Goal: Task Accomplishment & Management: Manage account settings

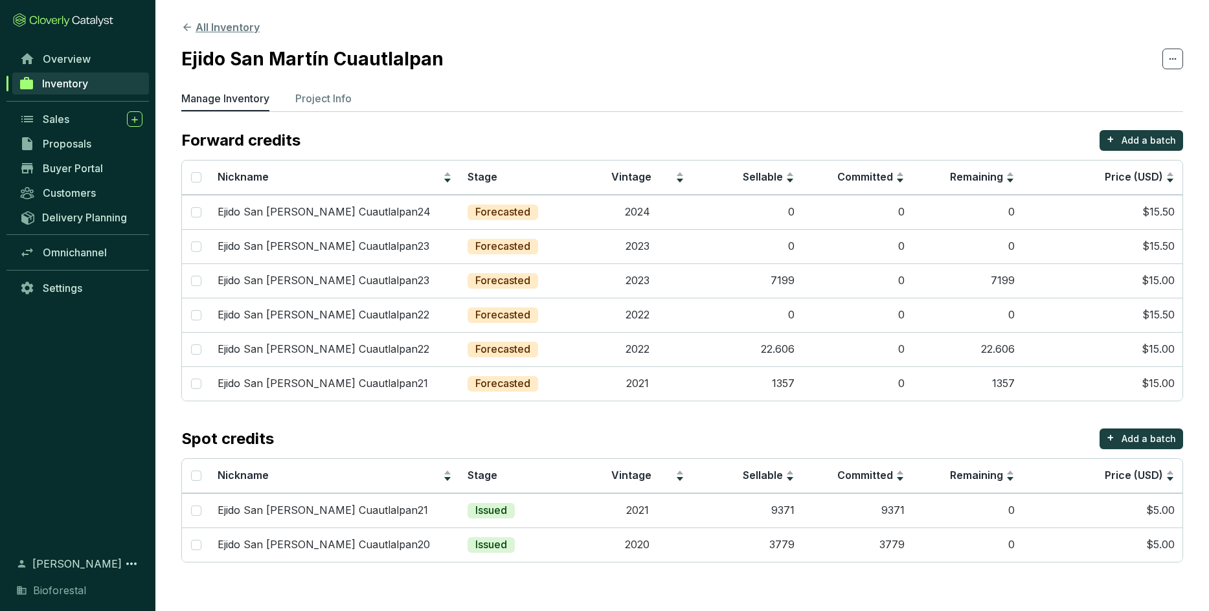
click at [247, 28] on button "All Inventory" at bounding box center [220, 27] width 78 height 16
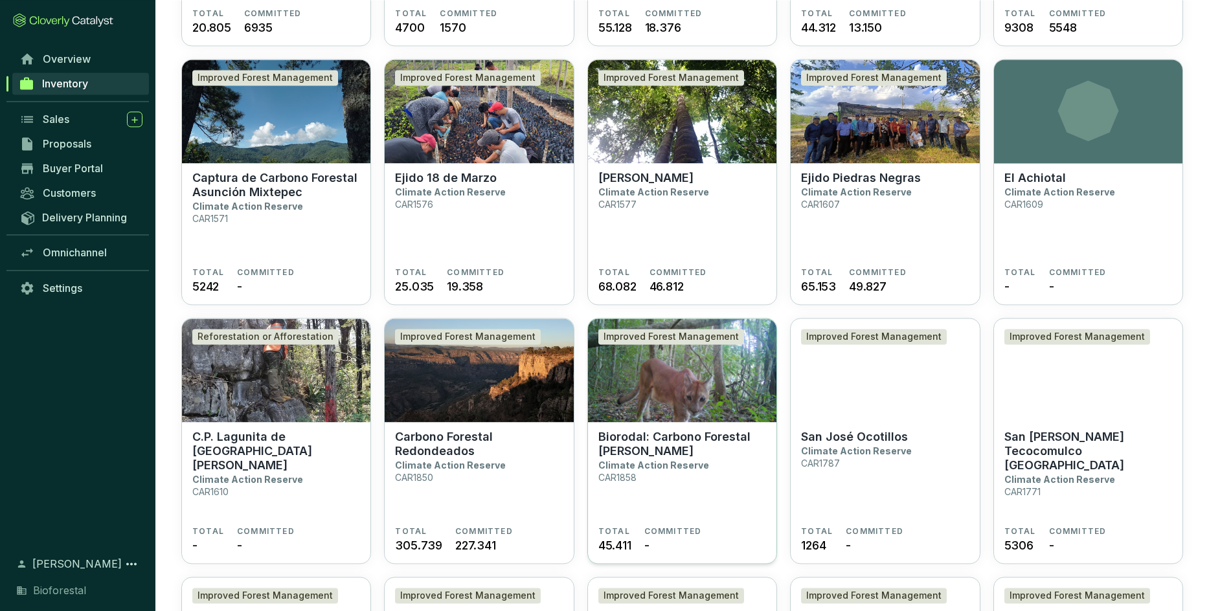
scroll to position [1617, 0]
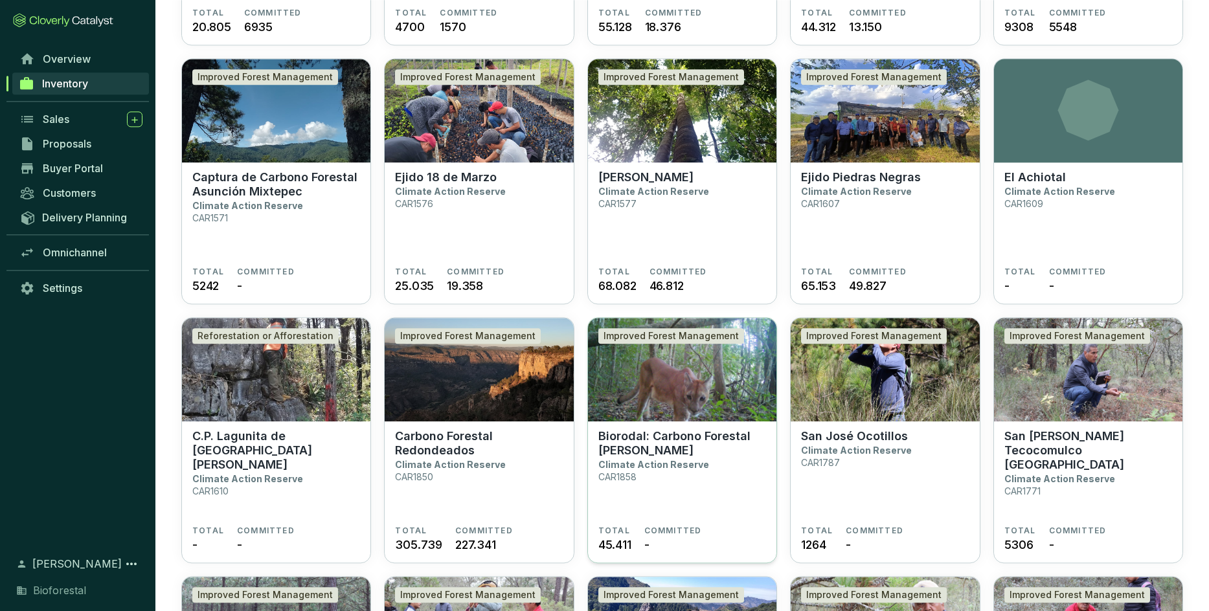
click at [715, 444] on p "Biorodal: Carbono Forestal [PERSON_NAME]" at bounding box center [682, 443] width 168 height 28
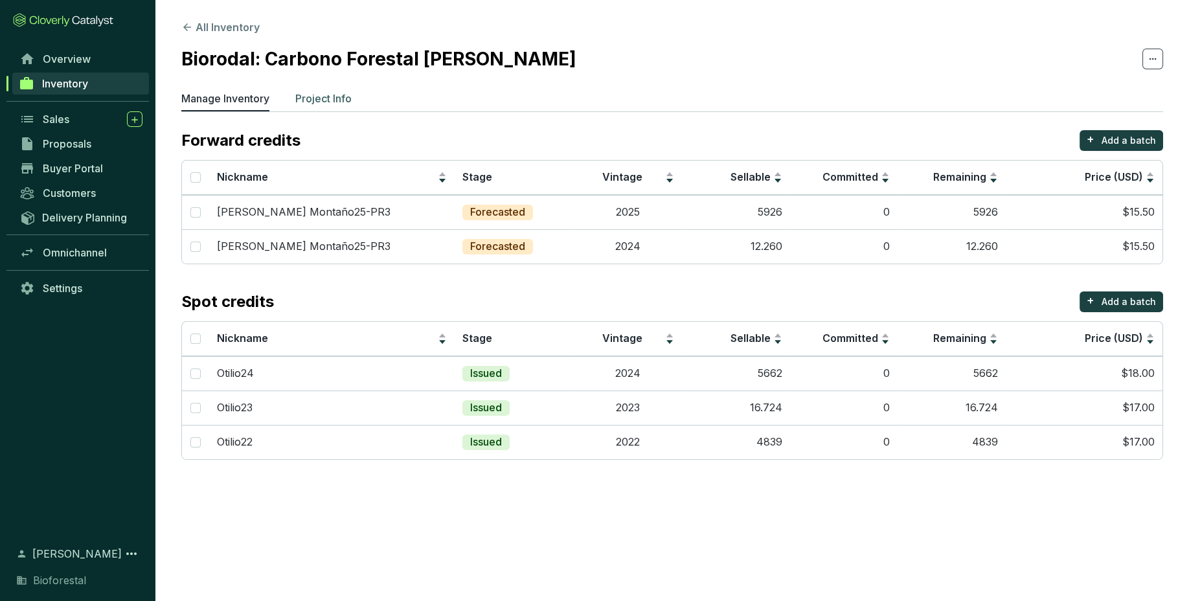
click at [339, 93] on p "Project Info" at bounding box center [323, 99] width 56 height 16
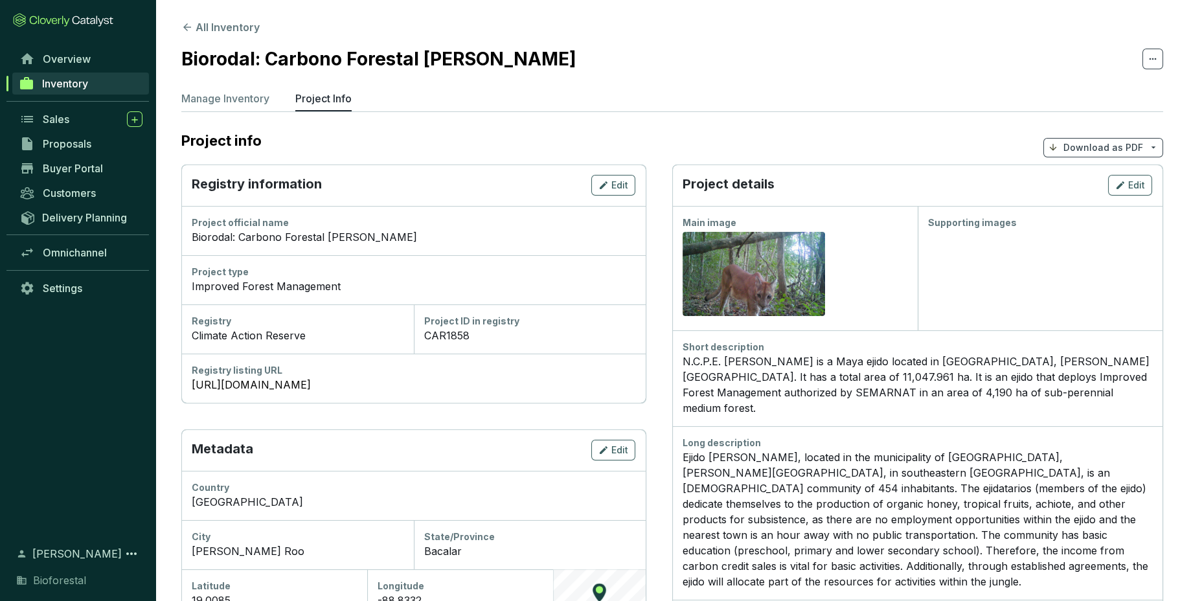
scroll to position [77, 0]
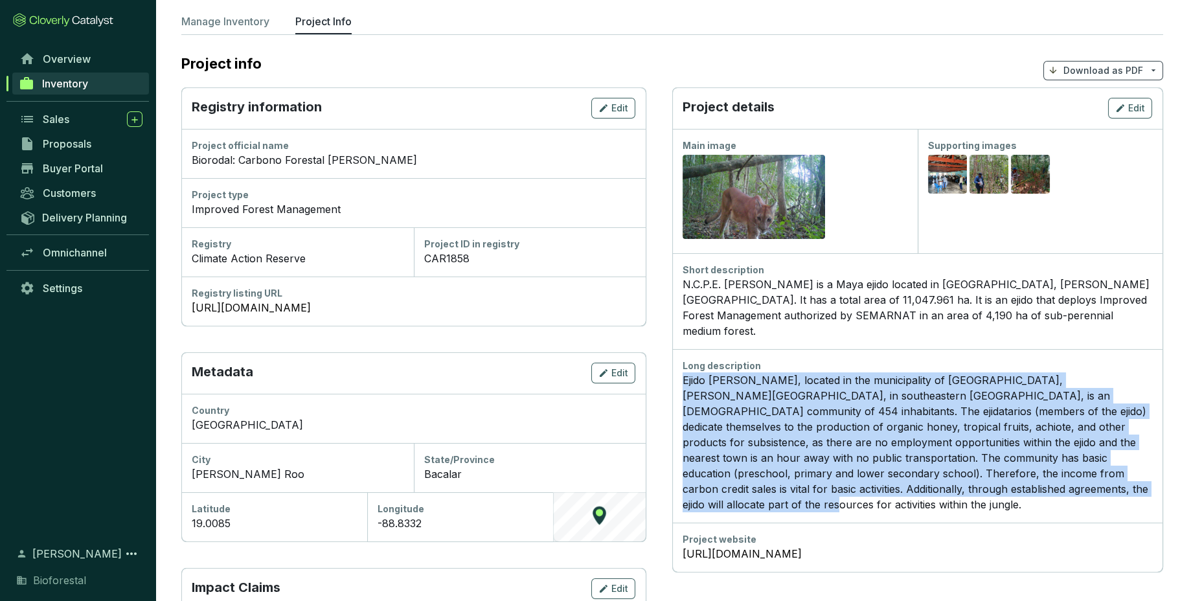
drag, startPoint x: 685, startPoint y: 364, endPoint x: 1022, endPoint y: 479, distance: 356.0
click at [1022, 479] on p "Ejido Otilio Montaño, located in the municipality of Bacalar, Quintana Roo, in …" at bounding box center [918, 442] width 470 height 140
copy p "Ejido Otilio Montaño, located in the municipality of Bacalar, Quintana Roo, in …"
click at [121, 76] on link "Inventory" at bounding box center [80, 84] width 137 height 22
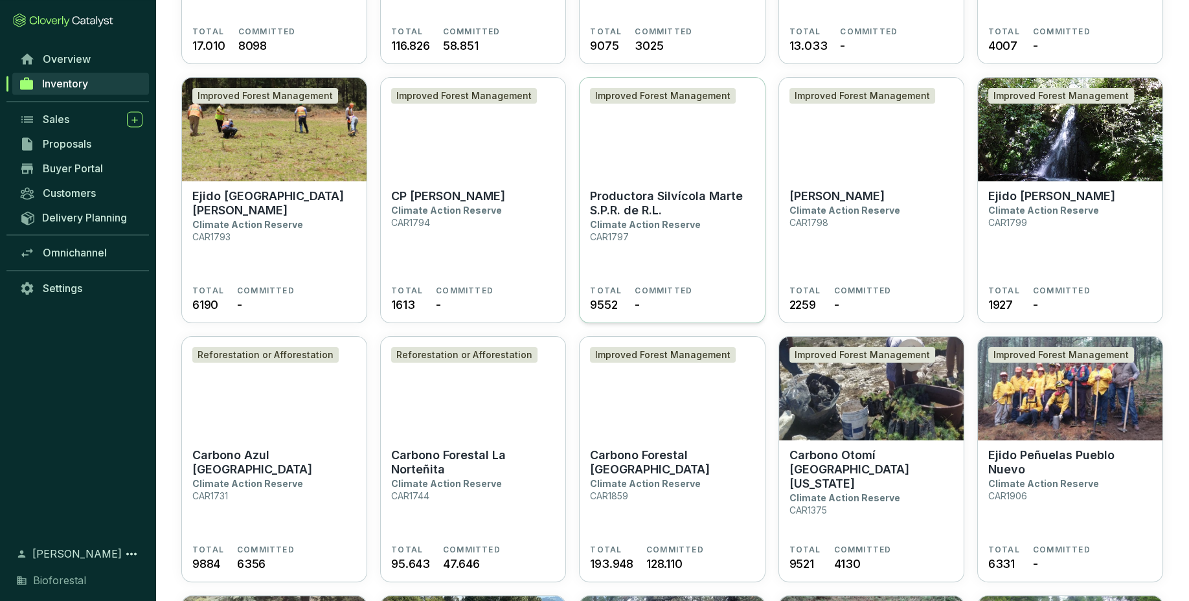
scroll to position [821, 0]
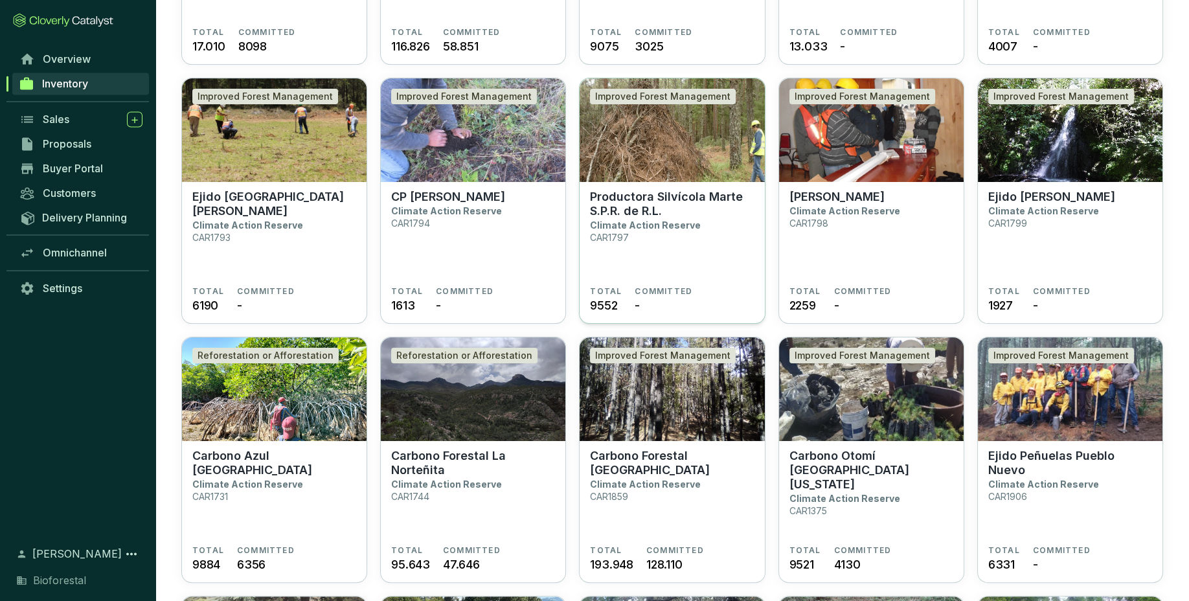
click at [682, 288] on span "COMMITTED" at bounding box center [664, 291] width 58 height 10
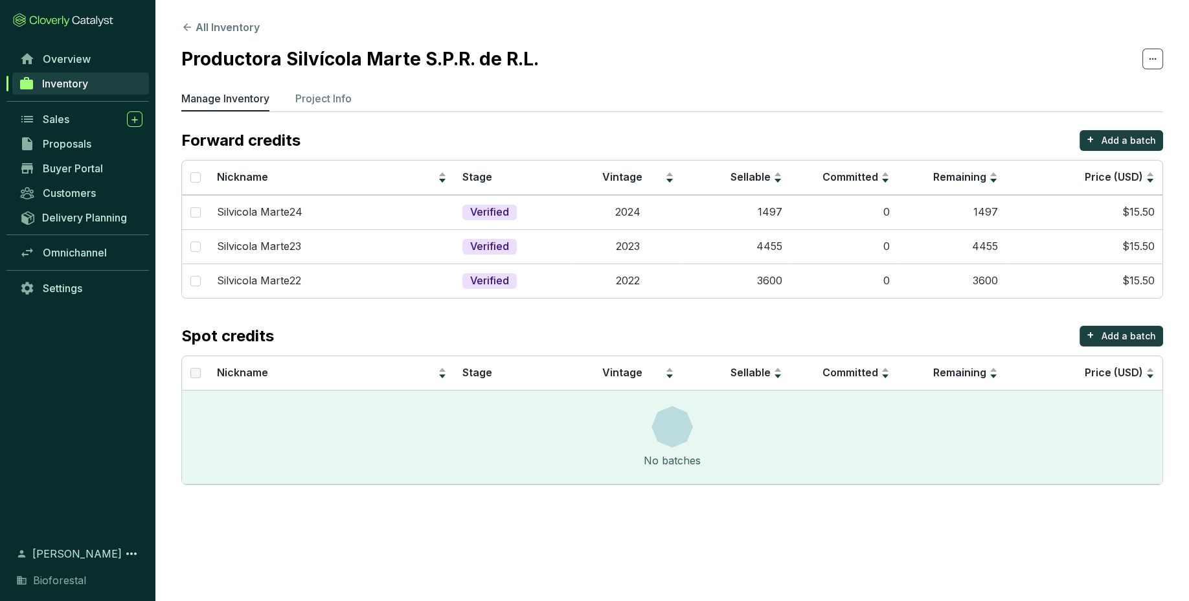
click at [91, 84] on link "Inventory" at bounding box center [80, 84] width 137 height 22
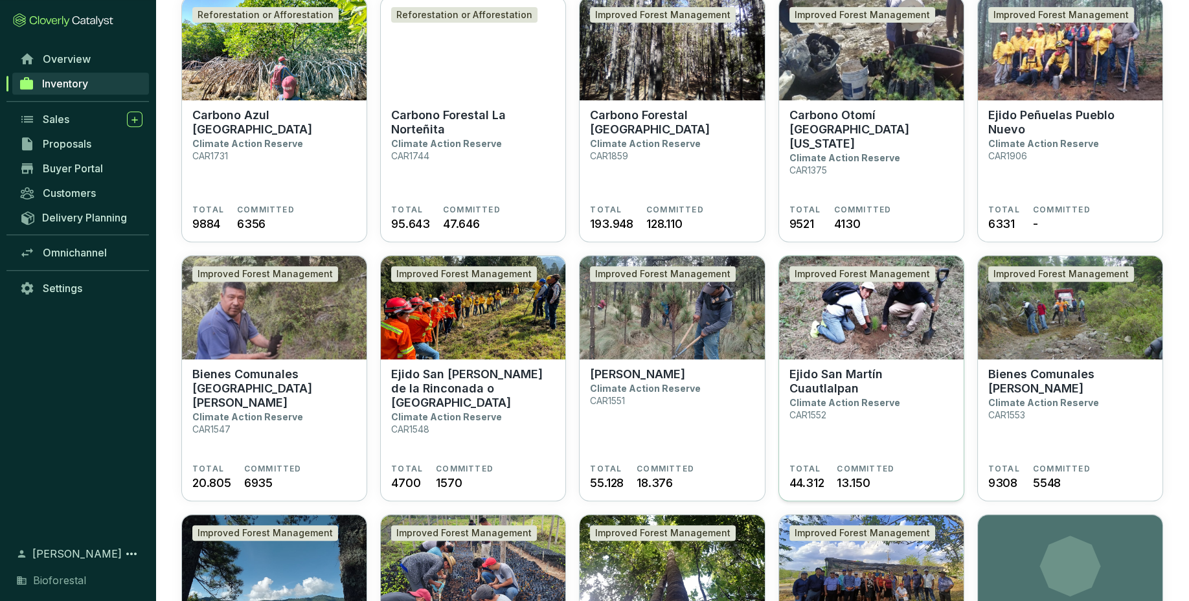
scroll to position [1164, 0]
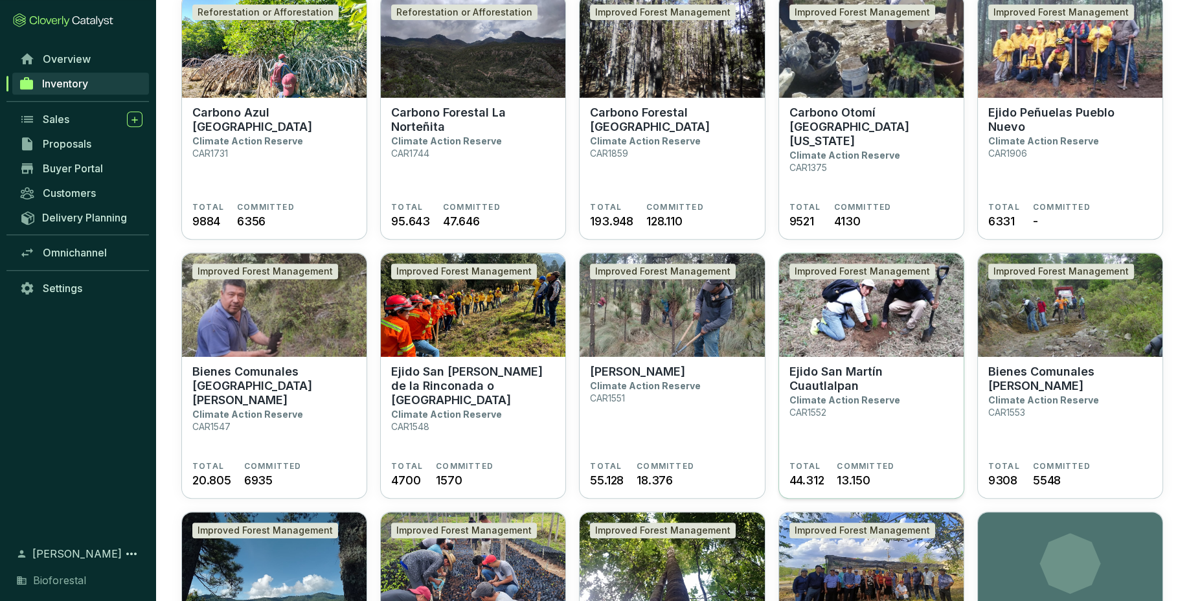
click at [913, 359] on section "Ejido San Martín Cuautlalpan Climate Action Reserve CAR1552 TOTAL 44.312 COMMIT…" at bounding box center [871, 428] width 185 height 142
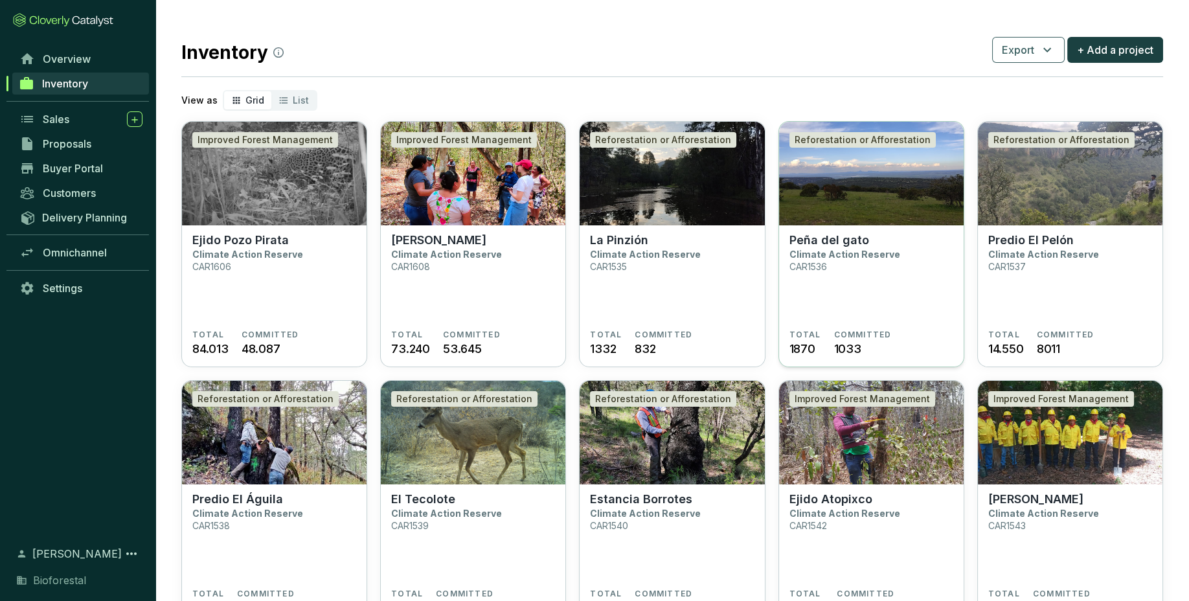
scroll to position [55, 0]
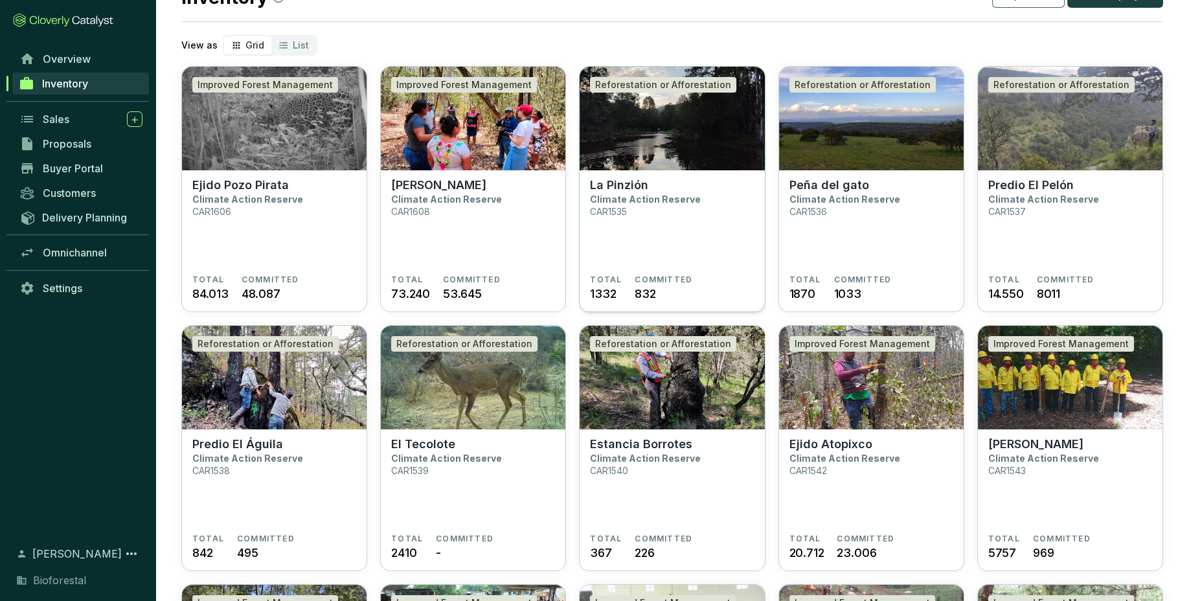
click at [595, 260] on section "La Pinzión Climate Action Reserve CAR1535" at bounding box center [672, 226] width 164 height 97
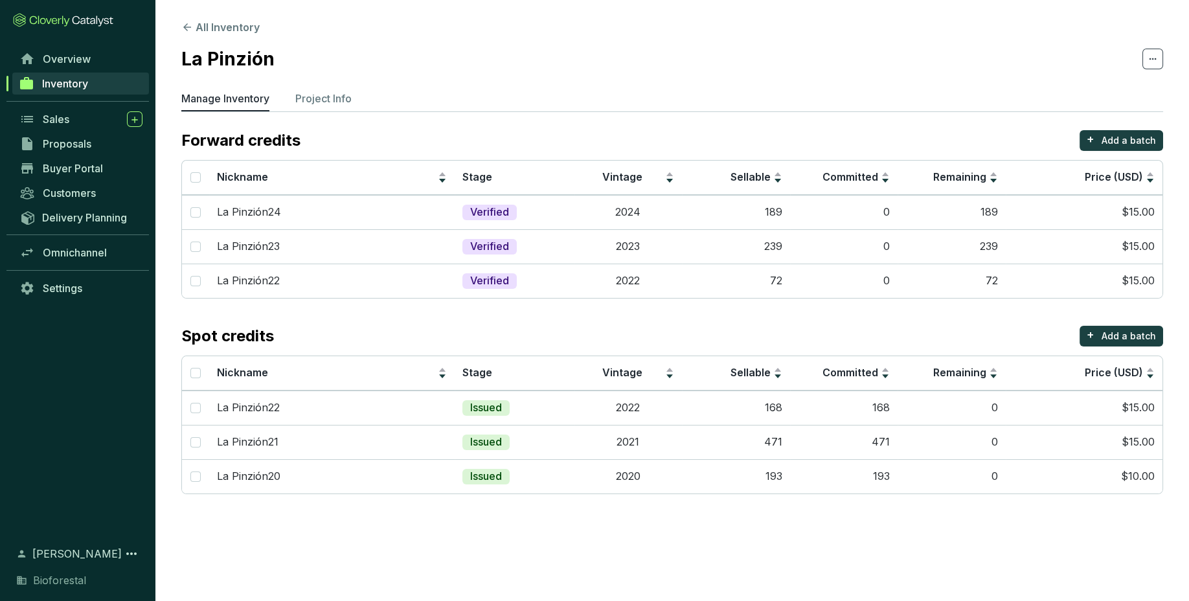
click at [507, 529] on section "All Inventory La Pinzión Manage Inventory Project Info Forward credits + Add a …" at bounding box center [594, 300] width 1189 height 601
click at [89, 93] on link "Inventory" at bounding box center [80, 84] width 137 height 22
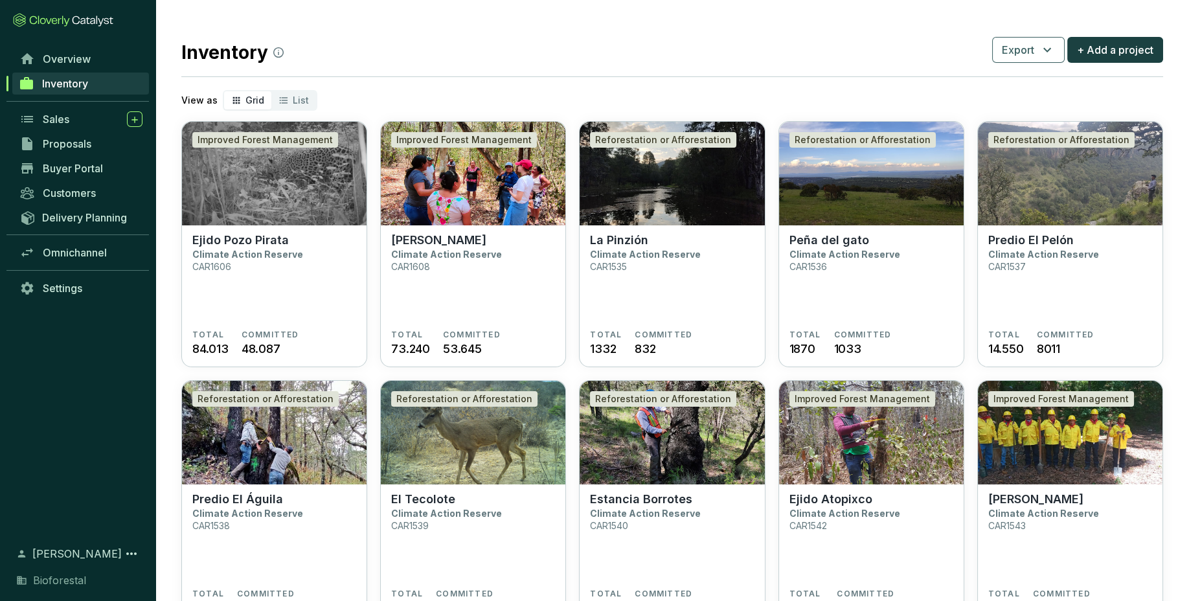
click at [356, 56] on div "Inventory Export + Add a project" at bounding box center [672, 50] width 982 height 32
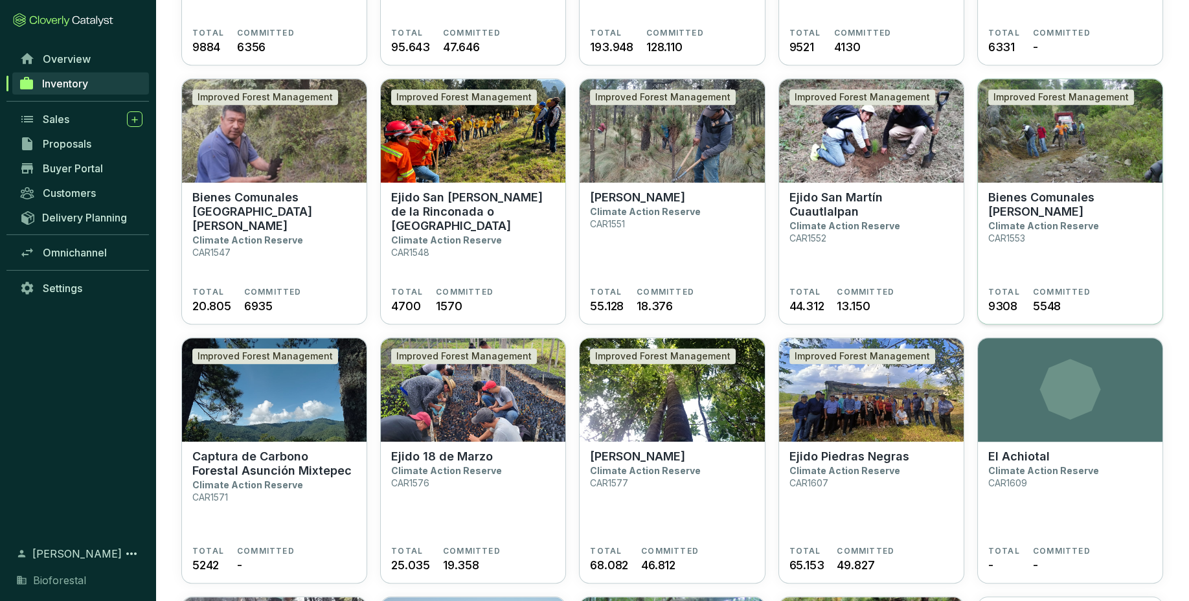
scroll to position [1338, 0]
click at [914, 282] on section "Ejido San Martín Cuautlalpan Climate Action Reserve CAR1552" at bounding box center [872, 239] width 164 height 97
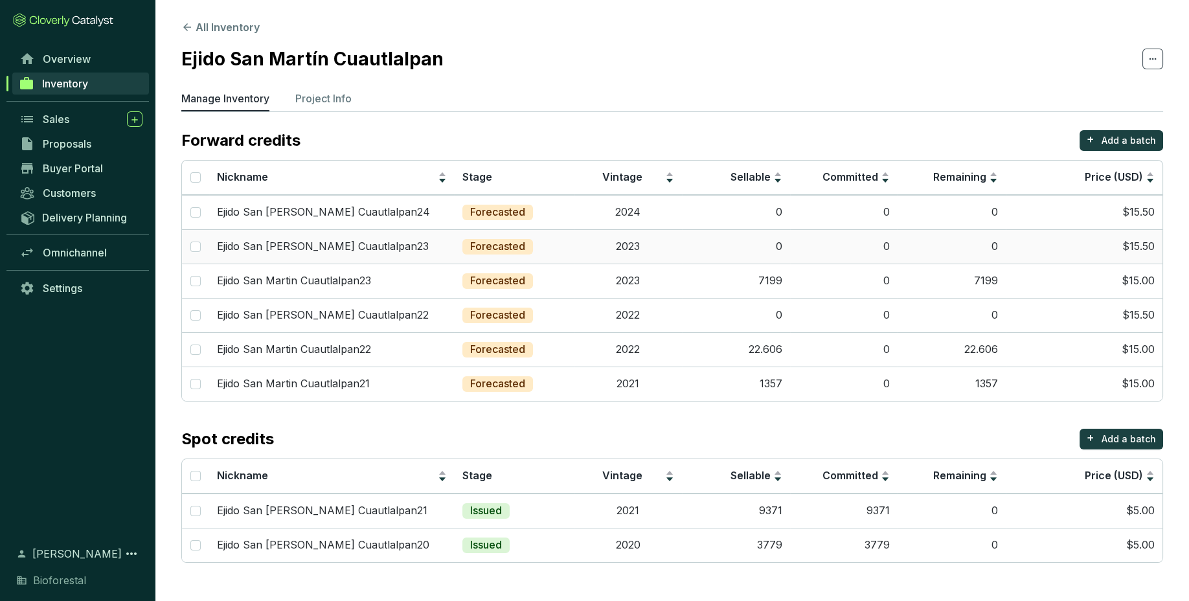
click at [793, 253] on td "0" at bounding box center [844, 246] width 108 height 34
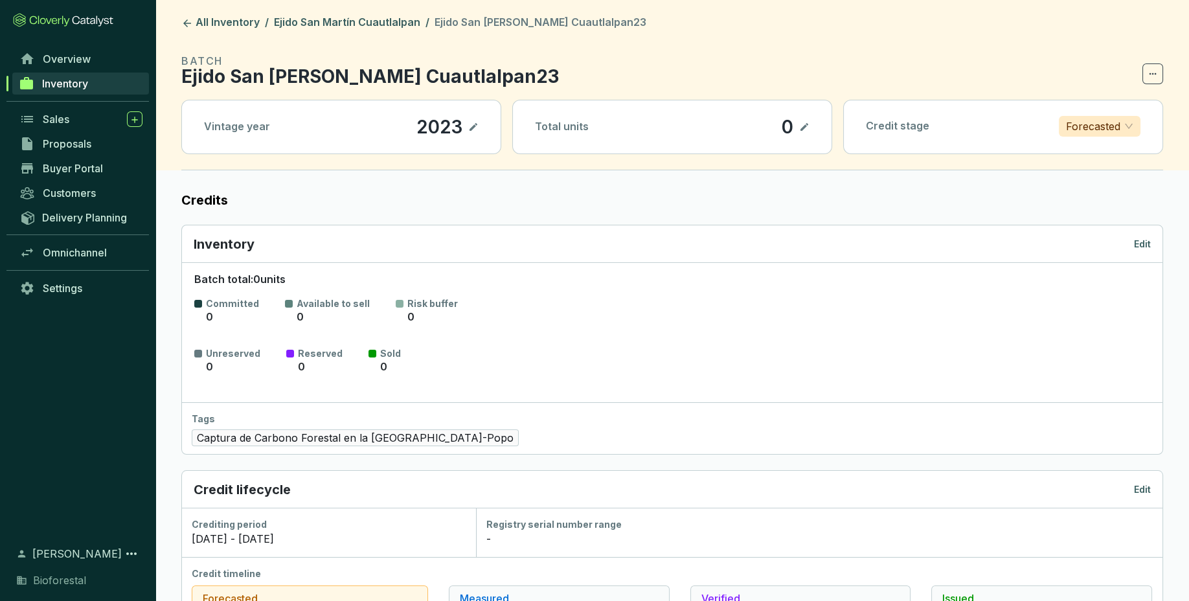
click at [1136, 249] on p "Edit" at bounding box center [1142, 244] width 17 height 13
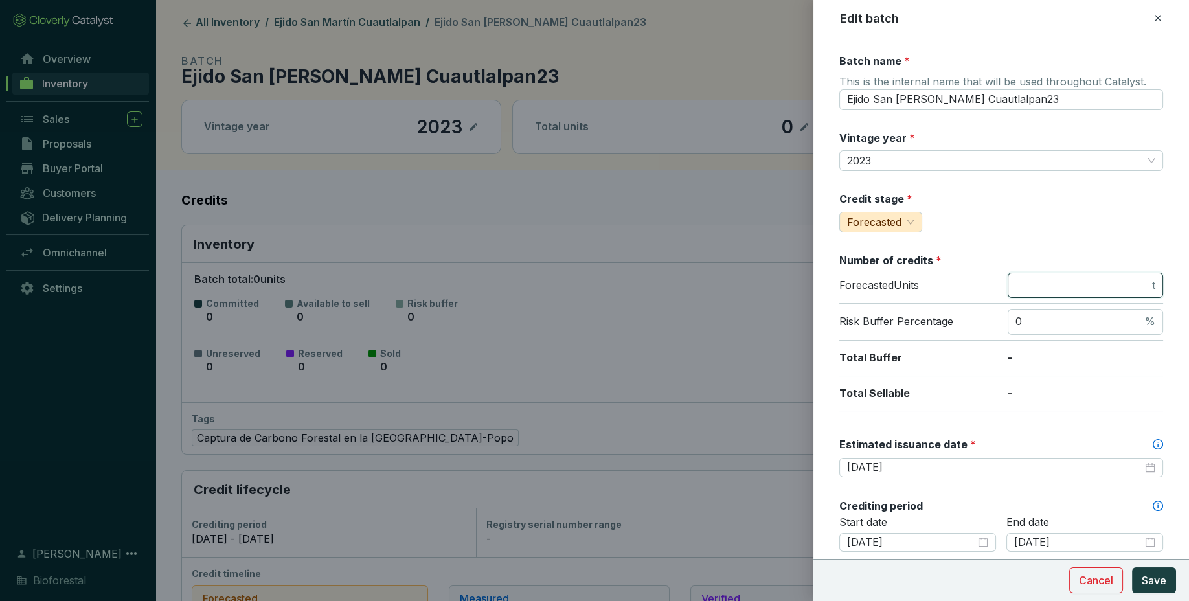
click at [1090, 280] on input "number" at bounding box center [1083, 286] width 134 height 14
type input "1357"
click at [1156, 586] on span "Save" at bounding box center [1154, 581] width 25 height 16
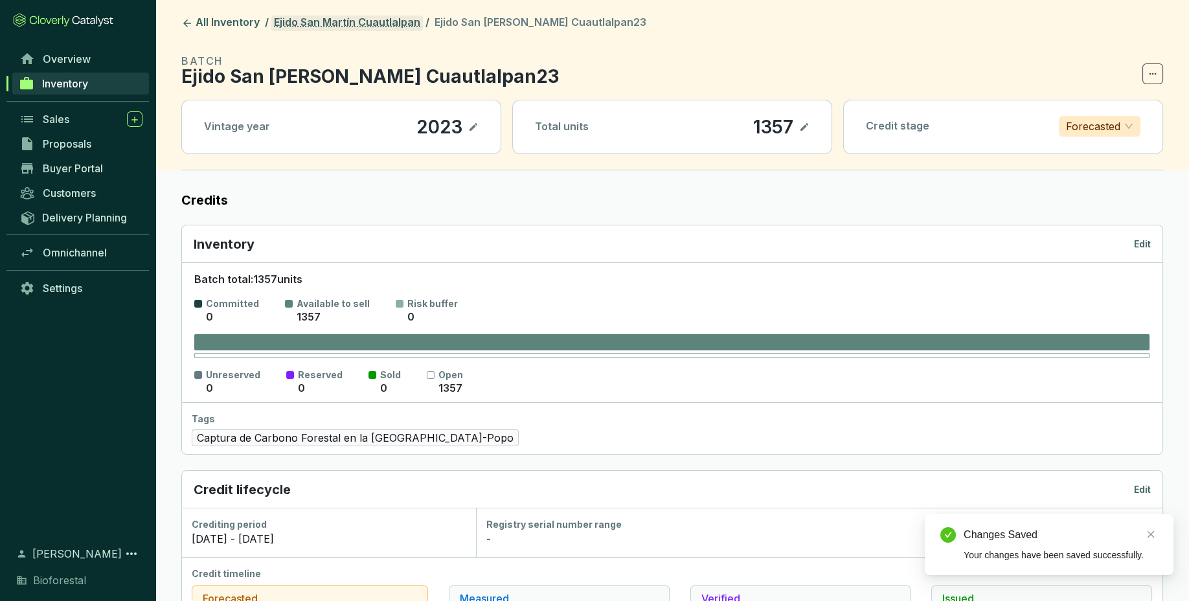
click at [411, 23] on link "Ejido San Martín Cuautlalpan" at bounding box center [347, 24] width 152 height 16
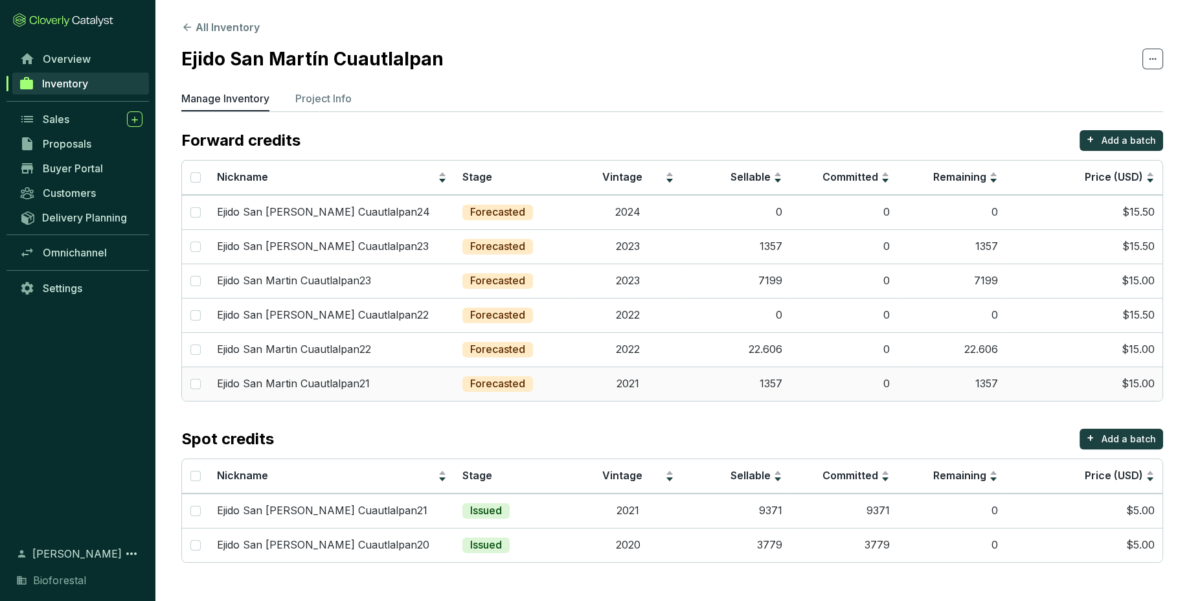
click at [802, 379] on td "0" at bounding box center [844, 384] width 108 height 34
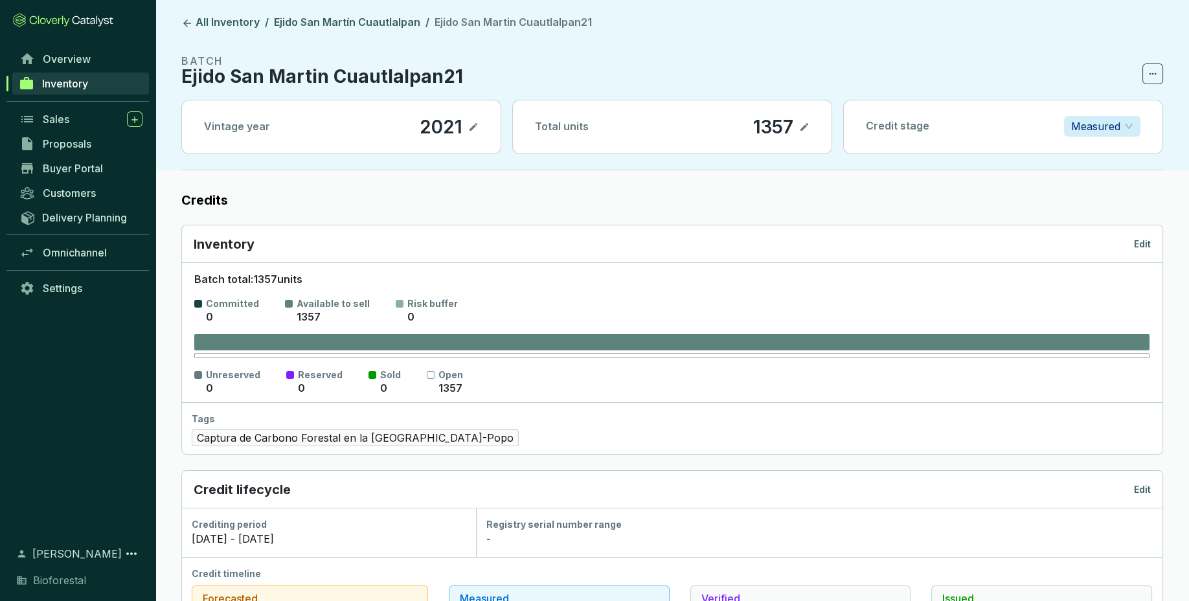
click at [1139, 243] on p "Edit" at bounding box center [1142, 244] width 17 height 13
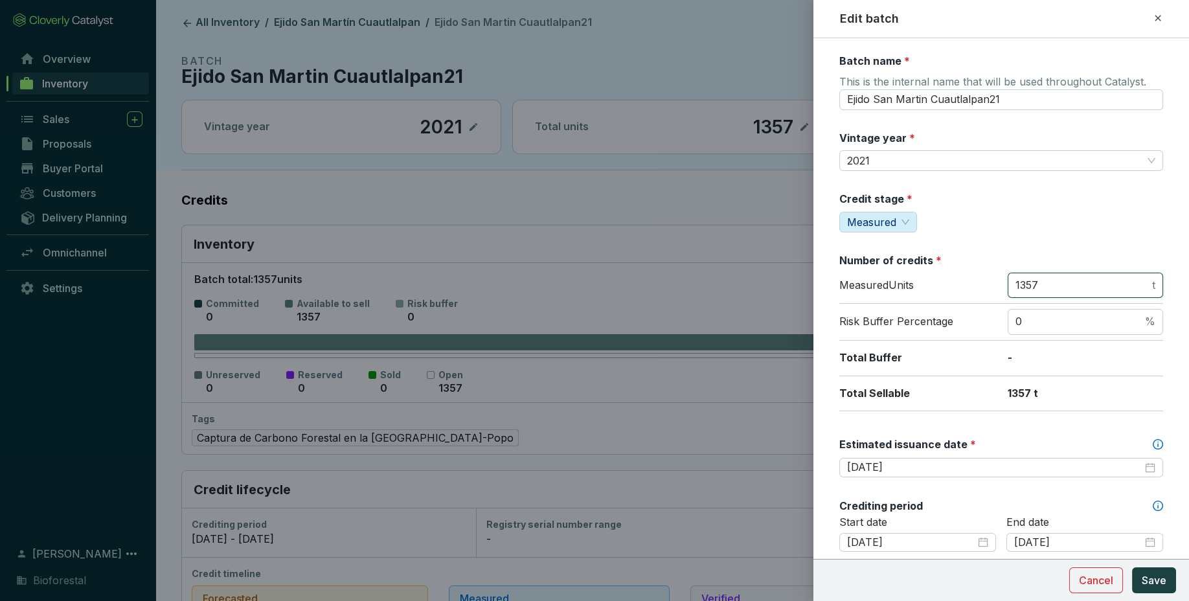
drag, startPoint x: 1063, startPoint y: 286, endPoint x: 908, endPoint y: 280, distance: 154.9
click at [1016, 284] on input "1357" at bounding box center [1083, 286] width 134 height 14
type input "0"
click at [1146, 582] on span "Save" at bounding box center [1154, 581] width 25 height 16
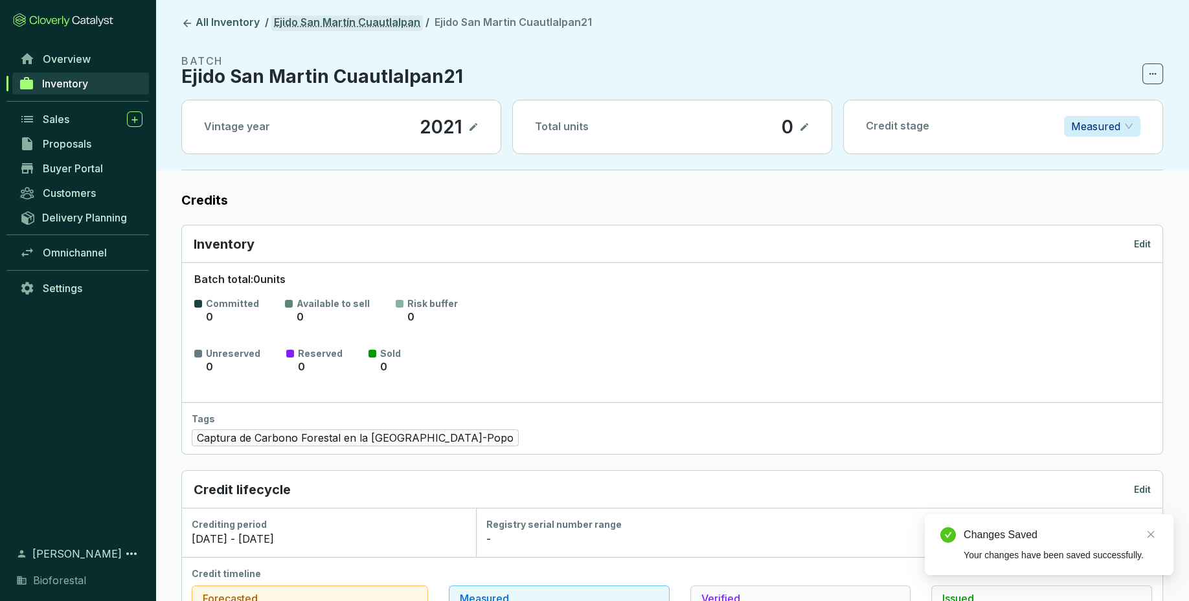
click at [402, 18] on link "Ejido San Martín Cuautlalpan" at bounding box center [347, 24] width 152 height 16
